Goal: Information Seeking & Learning: Learn about a topic

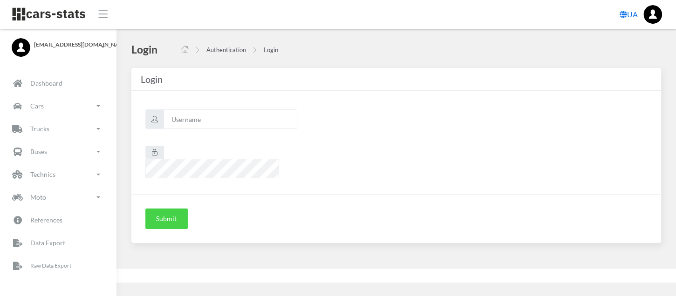
scroll to position [7, 7]
type input "renault"
click at [161, 209] on button "Submit" at bounding box center [166, 219] width 42 height 20
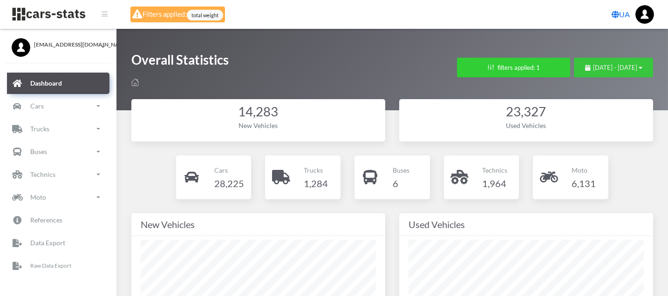
click at [593, 66] on span "July 28, 2025 - August 27, 2025" at bounding box center [615, 67] width 44 height 7
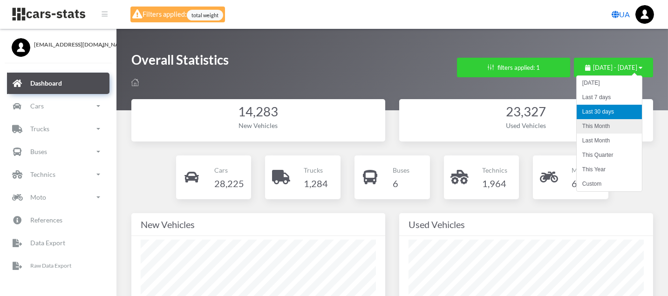
click at [606, 125] on li "This Month" at bounding box center [609, 126] width 65 height 14
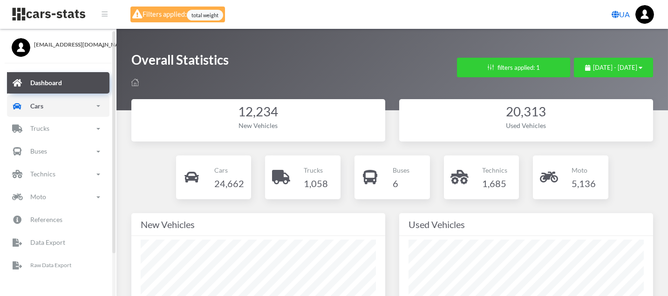
click at [44, 105] on link "Cars" at bounding box center [58, 105] width 102 height 21
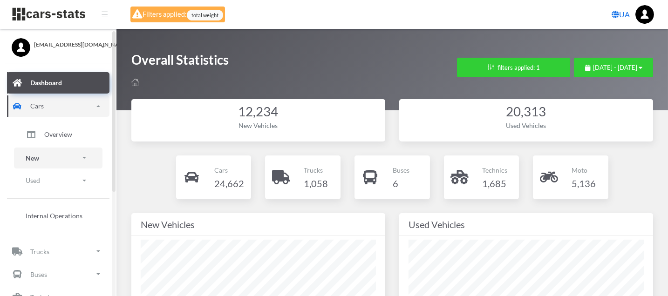
click at [43, 153] on link "New" at bounding box center [58, 158] width 88 height 21
click at [48, 182] on span "Brands" at bounding box center [54, 184] width 20 height 10
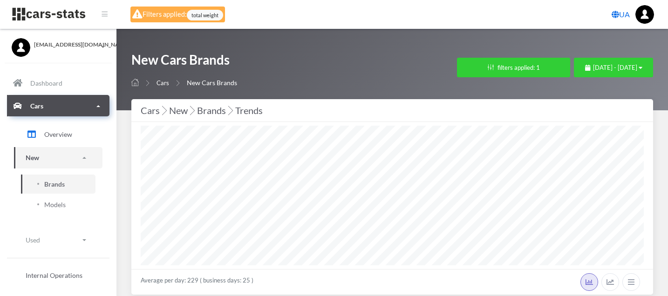
select select "25"
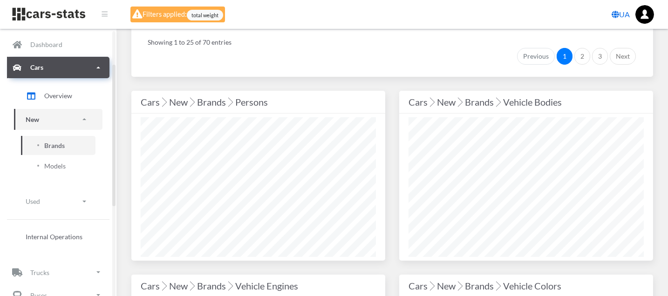
scroll to position [103, 0]
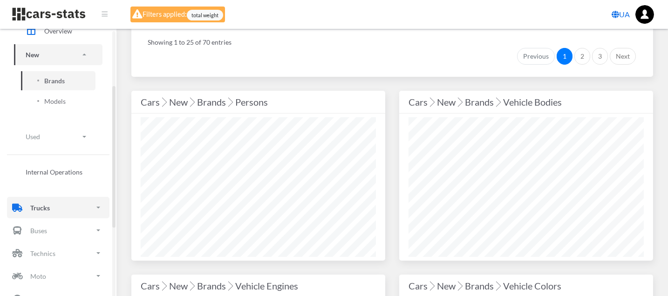
click at [29, 212] on link "Trucks" at bounding box center [58, 207] width 102 height 21
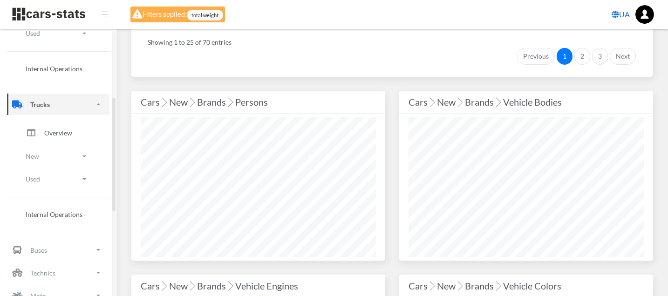
scroll to position [207, 0]
click at [32, 156] on p "New" at bounding box center [33, 156] width 14 height 12
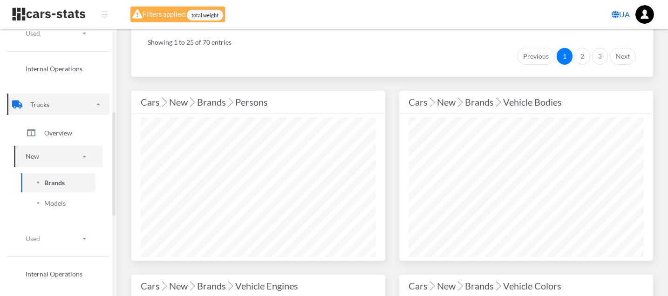
click at [63, 184] on span "Brands" at bounding box center [54, 183] width 20 height 10
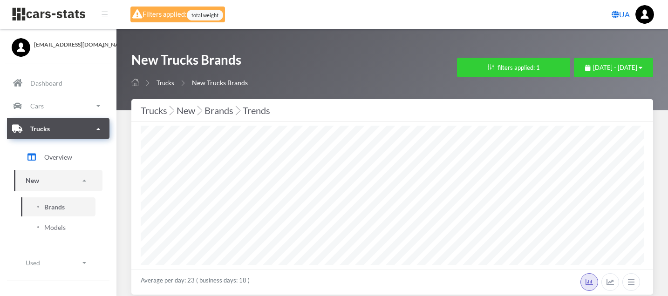
select select "25"
click at [612, 65] on span "August 1, 2025 - August 27, 2025" at bounding box center [615, 67] width 44 height 7
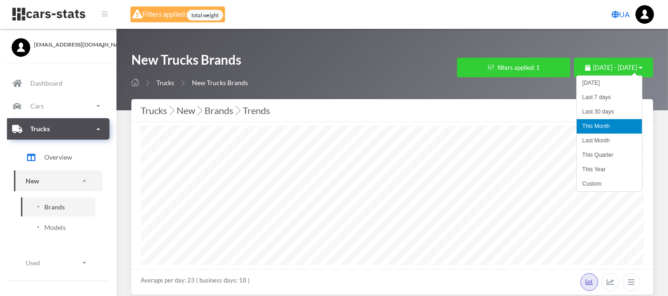
click at [601, 124] on li "This Month" at bounding box center [609, 126] width 65 height 14
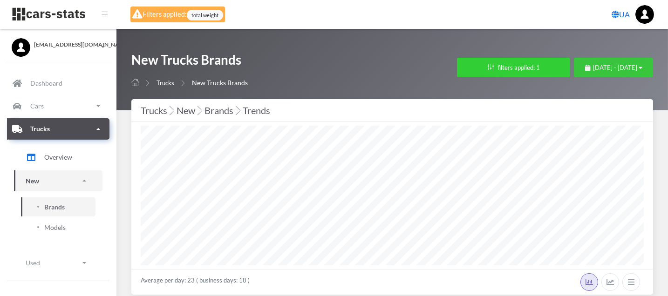
click at [593, 67] on span "August 1, 2025 - August 27, 2025" at bounding box center [615, 67] width 44 height 7
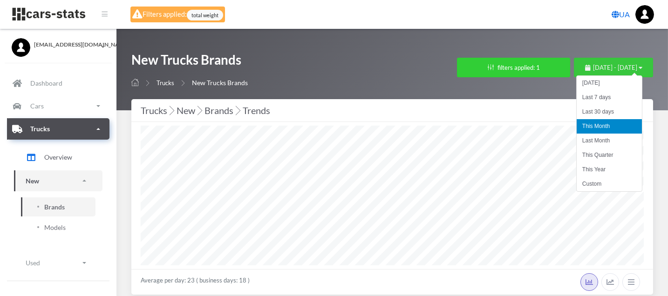
click at [593, 65] on span "August 1, 2025 - August 27, 2025" at bounding box center [615, 67] width 44 height 7
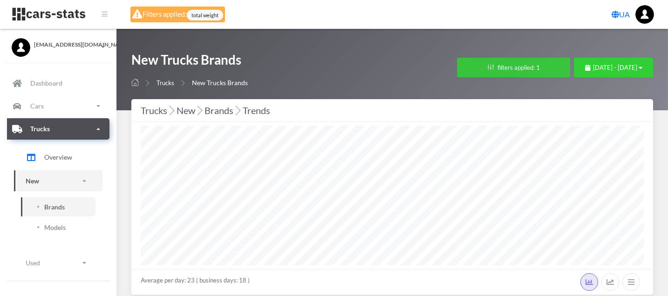
click at [505, 73] on button "filters applied: 1" at bounding box center [513, 68] width 113 height 20
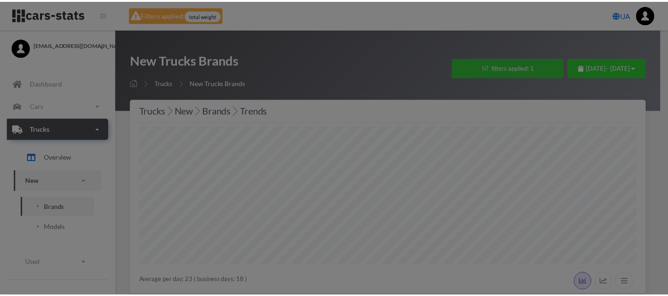
scroll to position [140, 503]
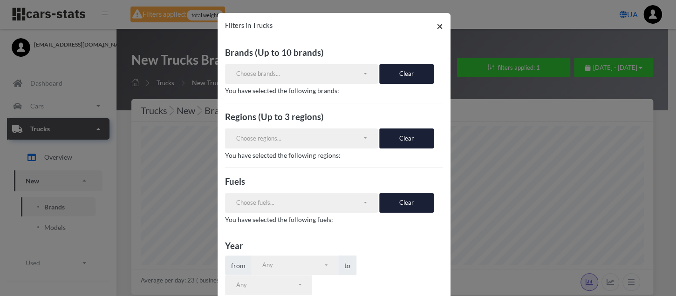
click at [438, 27] on span "×" at bounding box center [439, 26] width 7 height 14
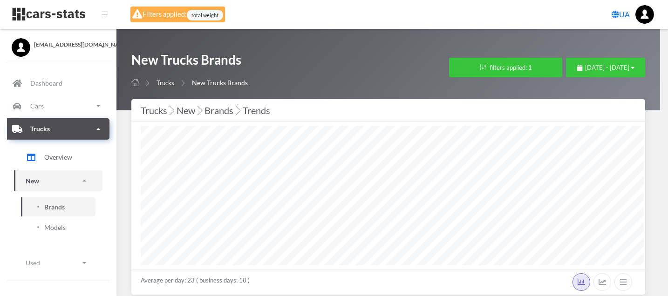
scroll to position [140, 235]
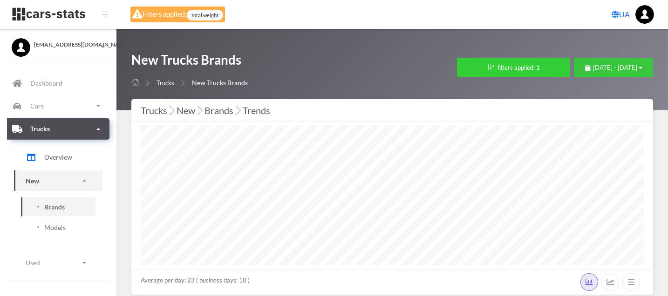
click at [593, 66] on span "August 1, 2025 - August 27, 2025" at bounding box center [615, 67] width 44 height 7
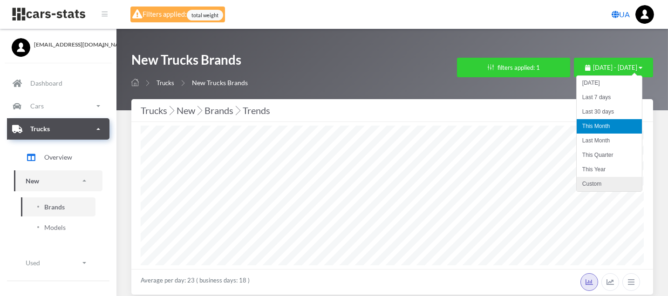
click at [593, 185] on li "Custom" at bounding box center [609, 184] width 65 height 14
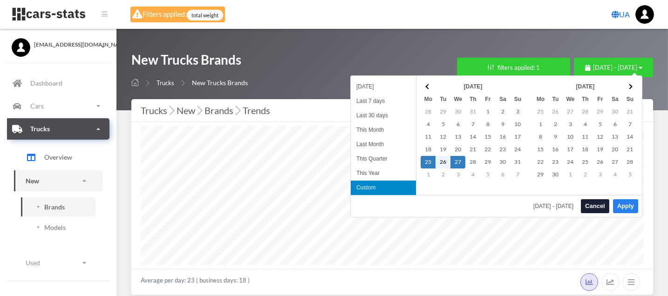
click at [620, 205] on button "Apply" at bounding box center [625, 206] width 25 height 14
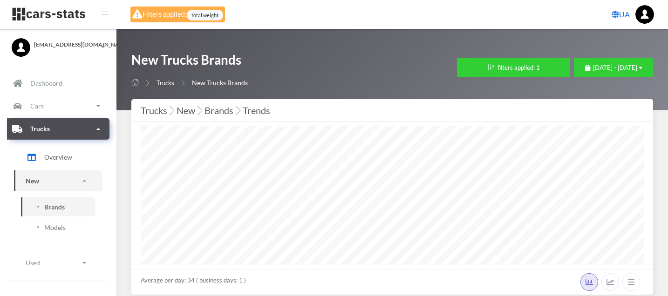
select select "25"
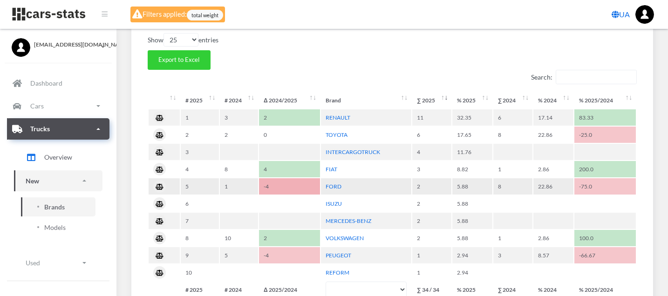
scroll to position [414, 0]
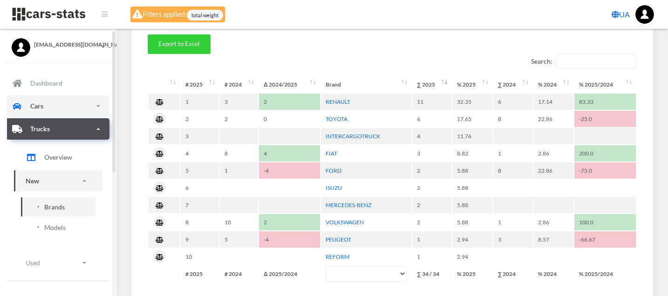
click at [34, 102] on p "Cars" at bounding box center [36, 106] width 13 height 12
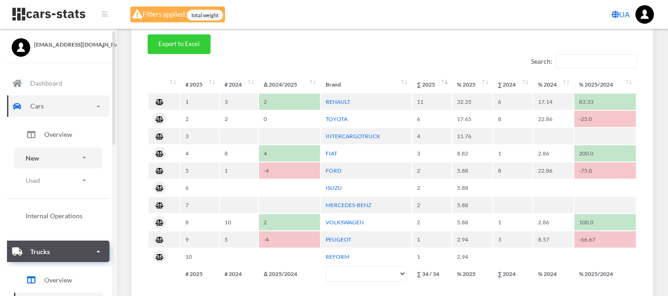
click at [50, 152] on link "New" at bounding box center [58, 158] width 88 height 21
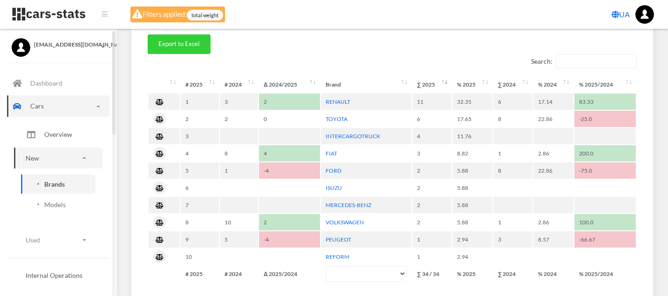
click at [52, 187] on span "Brands" at bounding box center [54, 184] width 20 height 10
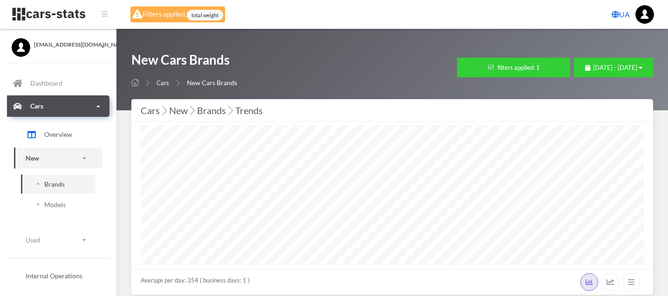
select select "25"
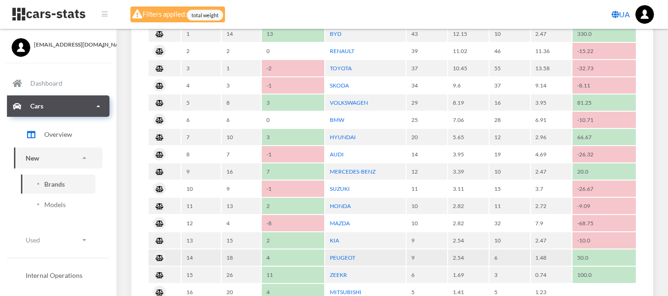
scroll to position [465, 0]
